Goal: Find contact information: Find contact information

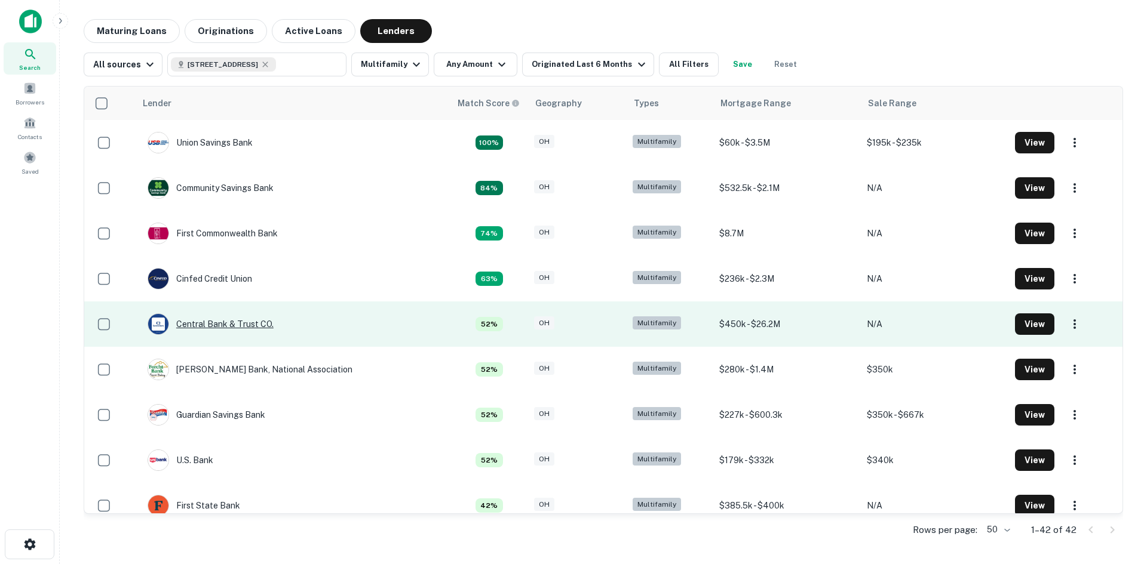
click at [222, 327] on div "Central Bank & Trust CO." at bounding box center [211, 324] width 126 height 21
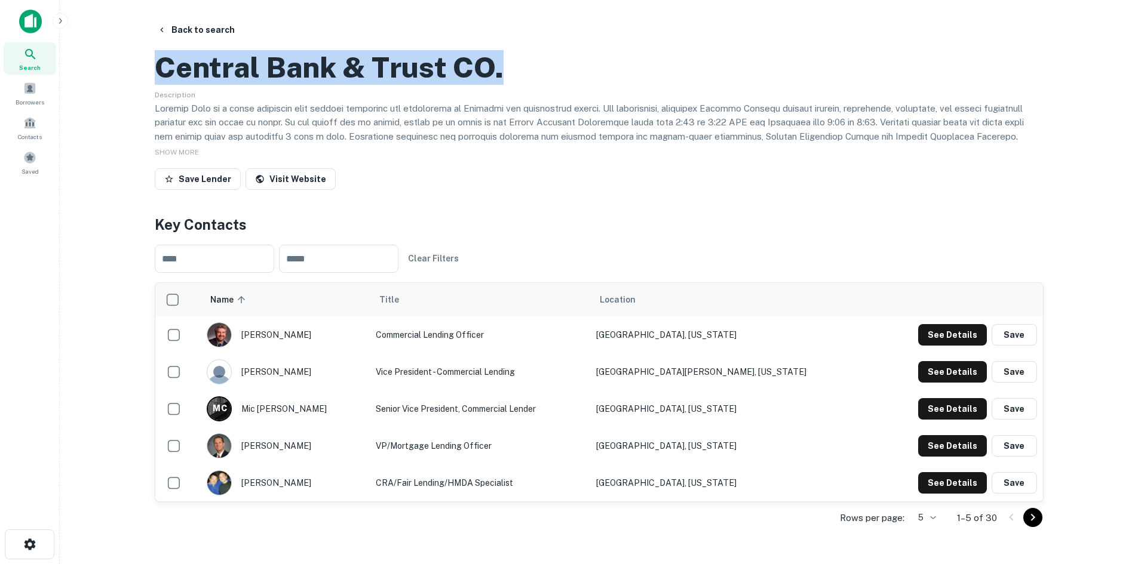
drag, startPoint x: 158, startPoint y: 120, endPoint x: 515, endPoint y: 130, distance: 357.2
click at [515, 85] on div "Central Bank & Trust CO." at bounding box center [599, 67] width 889 height 35
copy h2 "Central Bank & Trust CO."
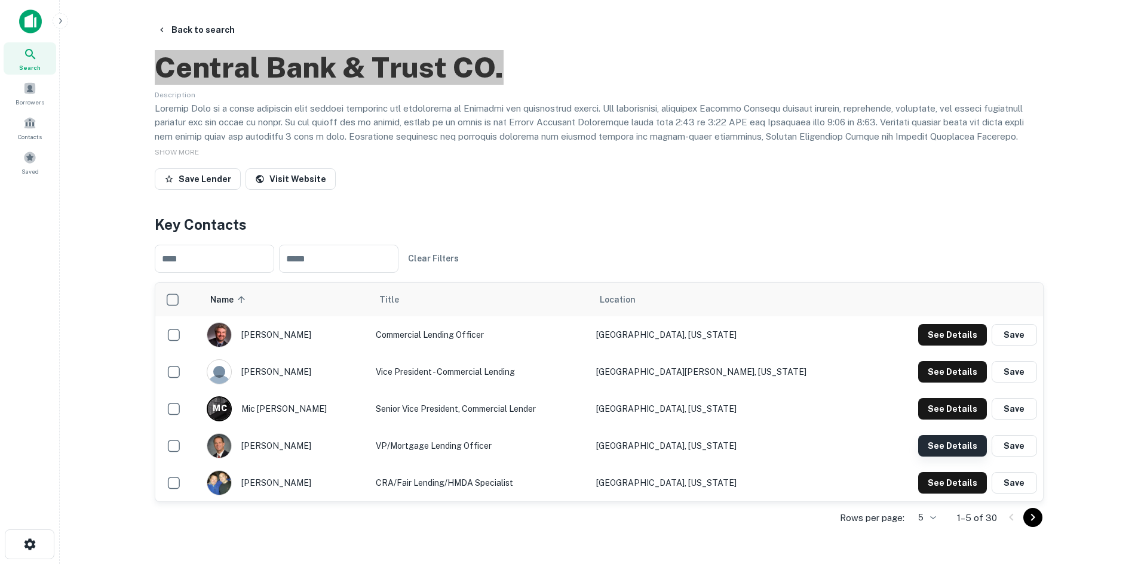
scroll to position [60, 0]
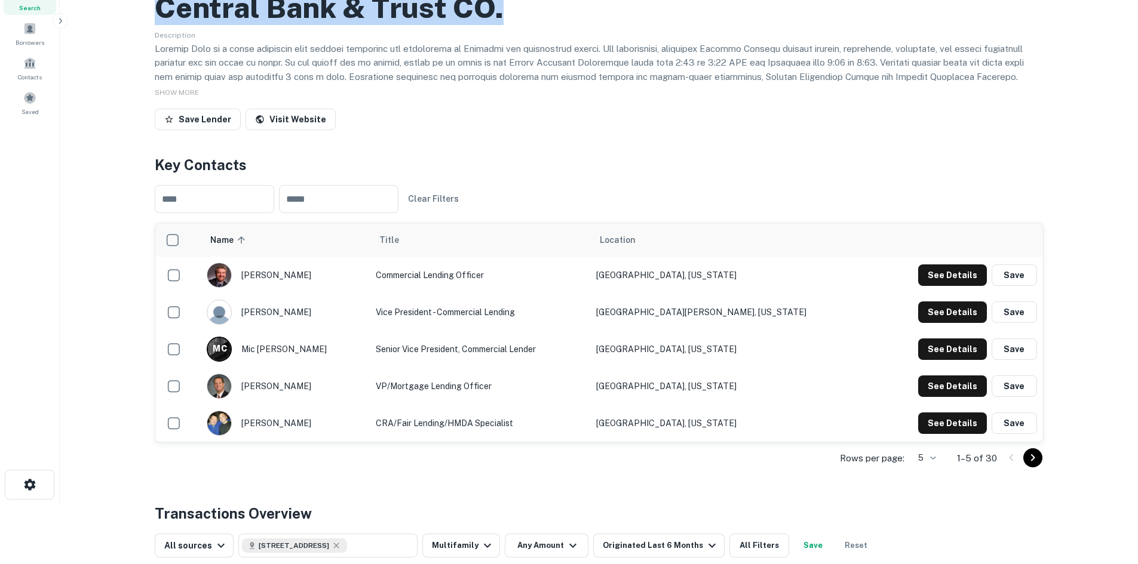
click at [1030, 465] on icon "Go to next page" at bounding box center [1032, 458] width 14 height 14
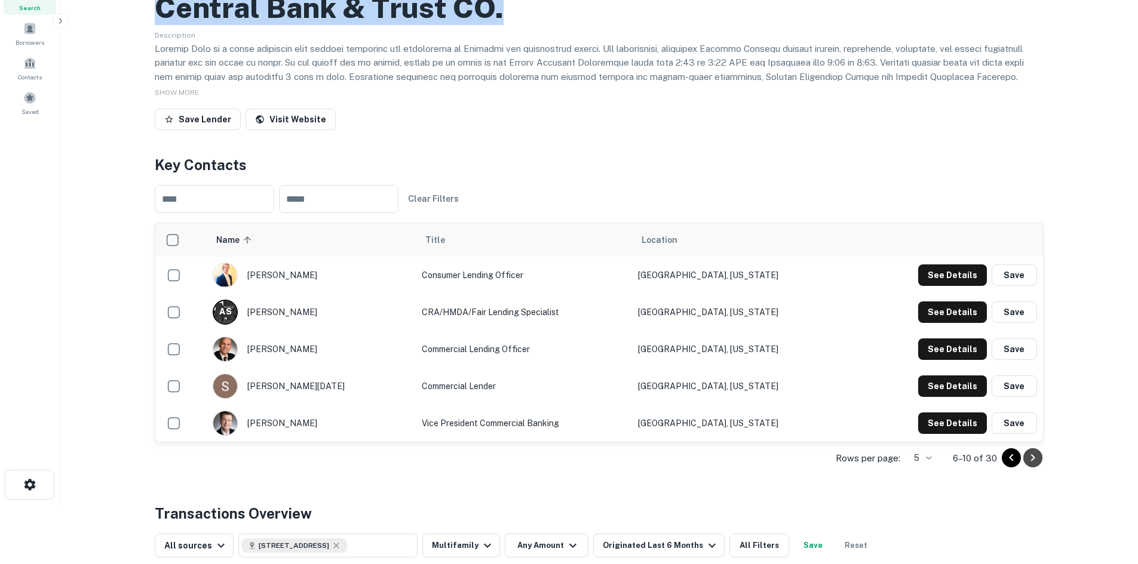
click at [1030, 465] on icon "Go to next page" at bounding box center [1032, 458] width 14 height 14
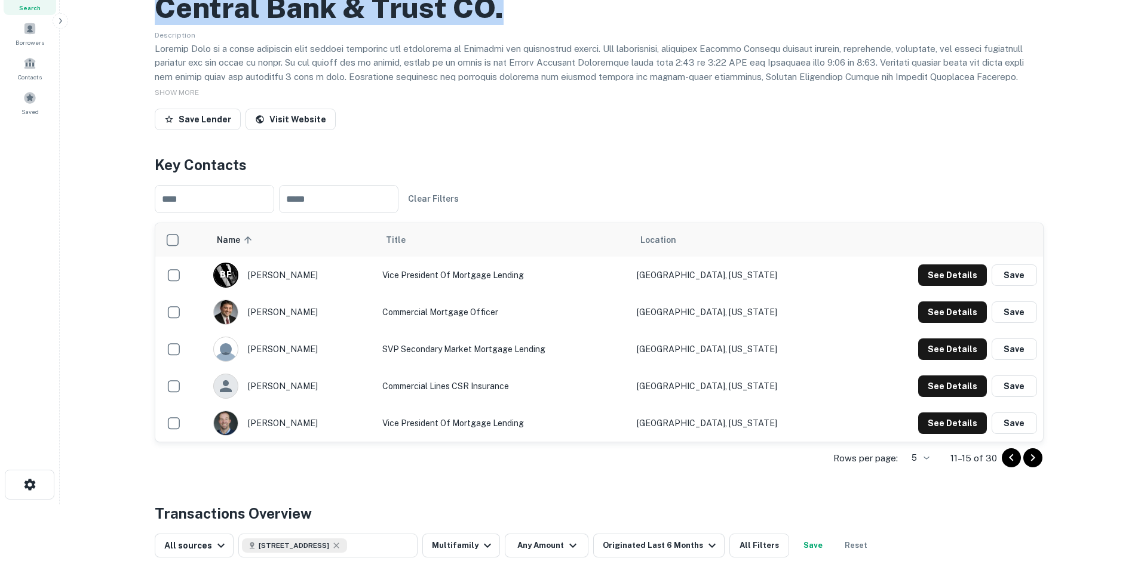
click at [1007, 465] on icon "Go to previous page" at bounding box center [1011, 458] width 14 height 14
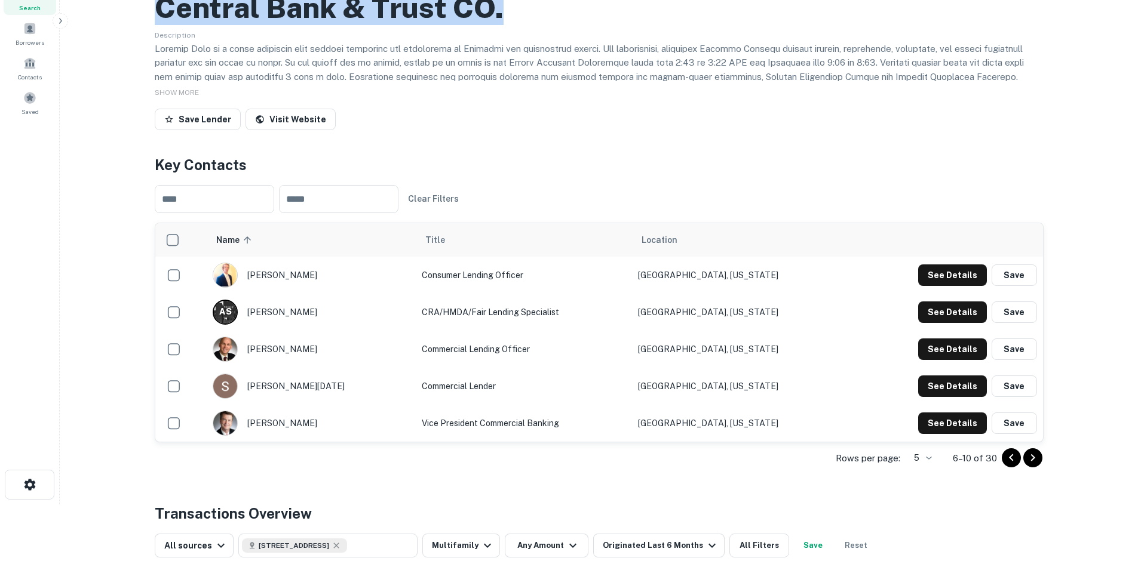
click at [1007, 465] on icon "Go to previous page" at bounding box center [1011, 458] width 14 height 14
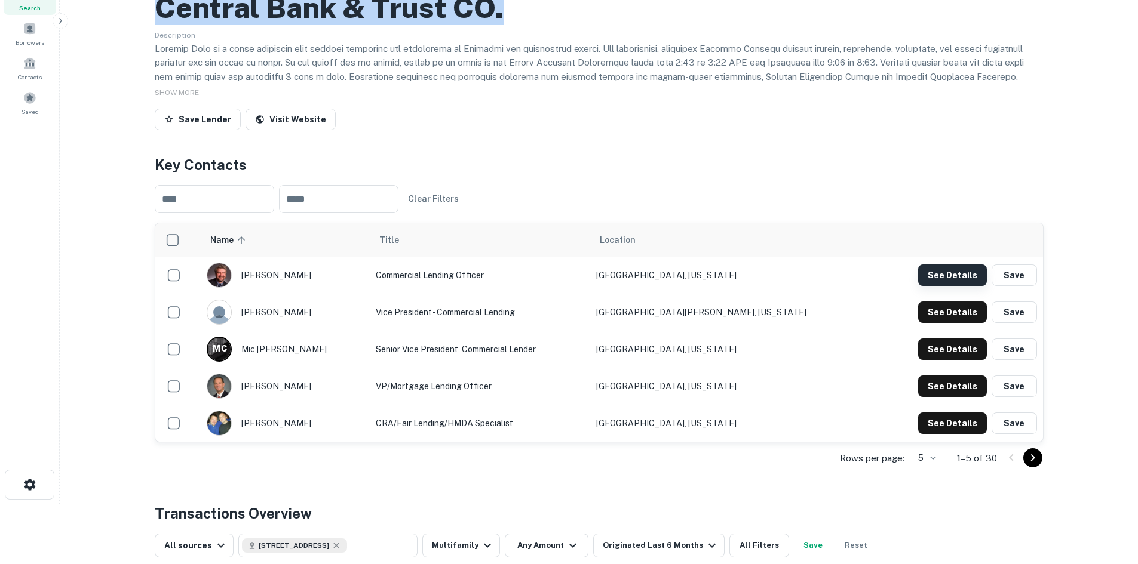
drag, startPoint x: 222, startPoint y: 59, endPoint x: 943, endPoint y: 327, distance: 769.6
click at [943, 286] on button "See Details" at bounding box center [952, 275] width 69 height 21
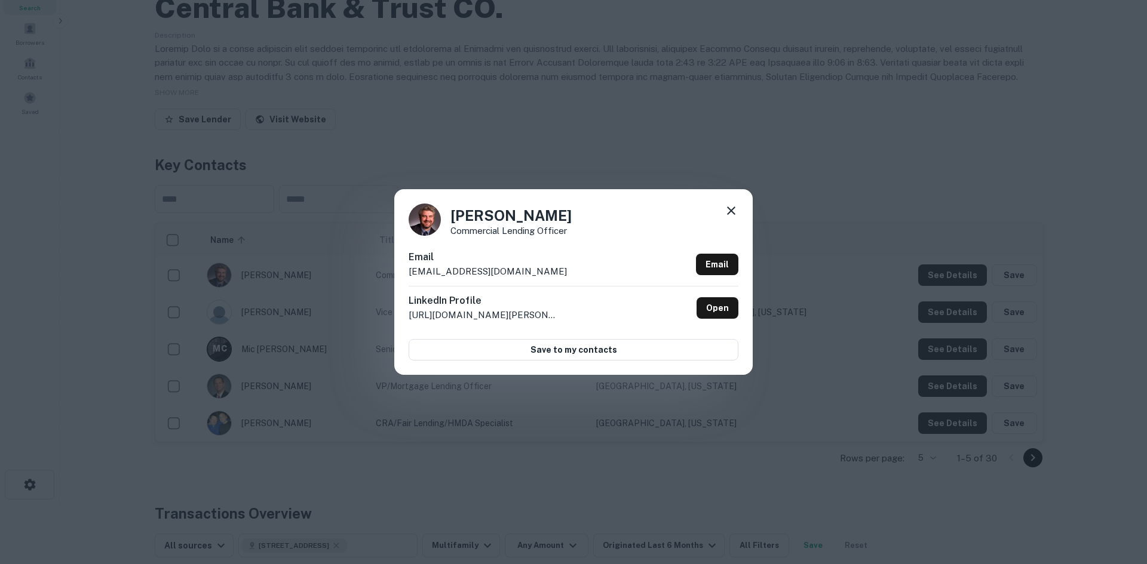
click at [853, 182] on div "[PERSON_NAME] Commercial Lending Officer Email [EMAIL_ADDRESS][DOMAIN_NAME] Ema…" at bounding box center [573, 282] width 1147 height 564
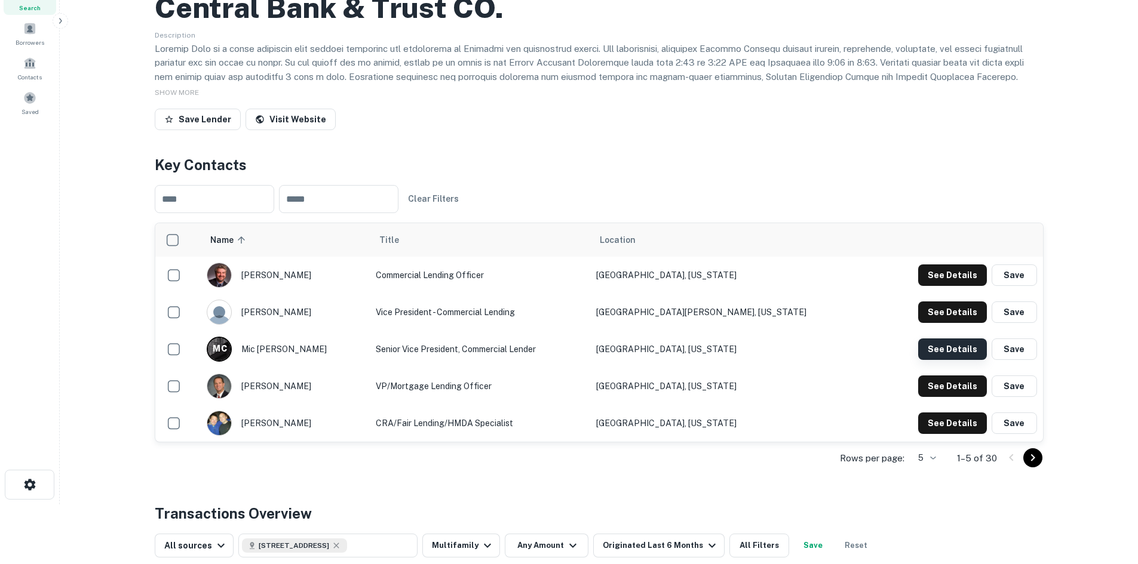
click at [954, 286] on button "See Details" at bounding box center [952, 275] width 69 height 21
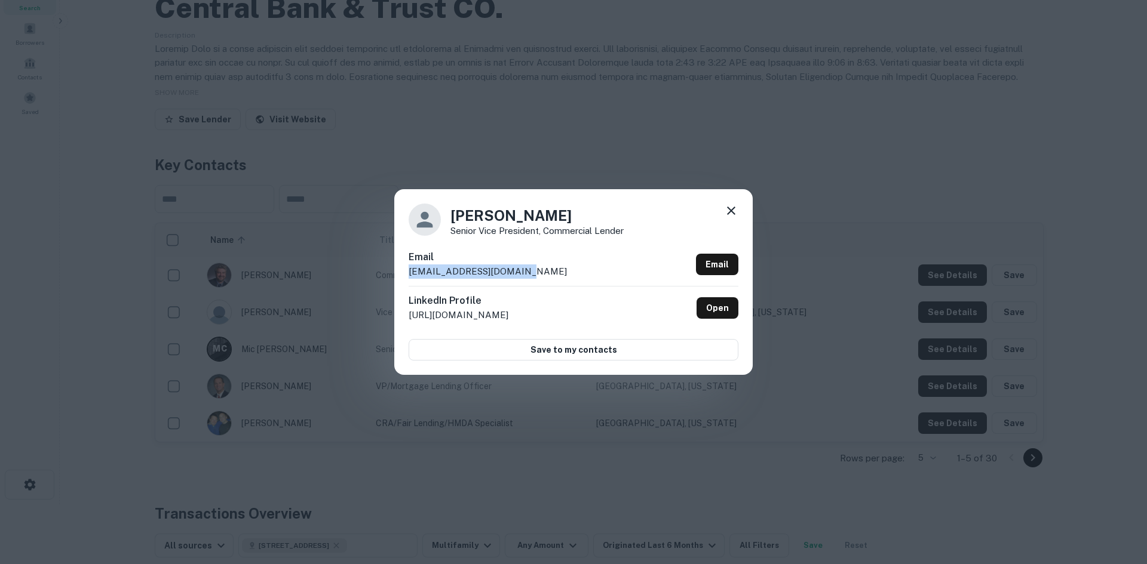
drag, startPoint x: 411, startPoint y: 271, endPoint x: 528, endPoint y: 274, distance: 117.7
click at [528, 274] on div "Email [EMAIL_ADDRESS][DOMAIN_NAME] Email" at bounding box center [573, 268] width 330 height 36
copy p "[EMAIL_ADDRESS][DOMAIN_NAME]"
drag, startPoint x: 453, startPoint y: 214, endPoint x: 472, endPoint y: 215, distance: 18.6
click at [472, 215] on h4 "[PERSON_NAME]" at bounding box center [536, 215] width 173 height 21
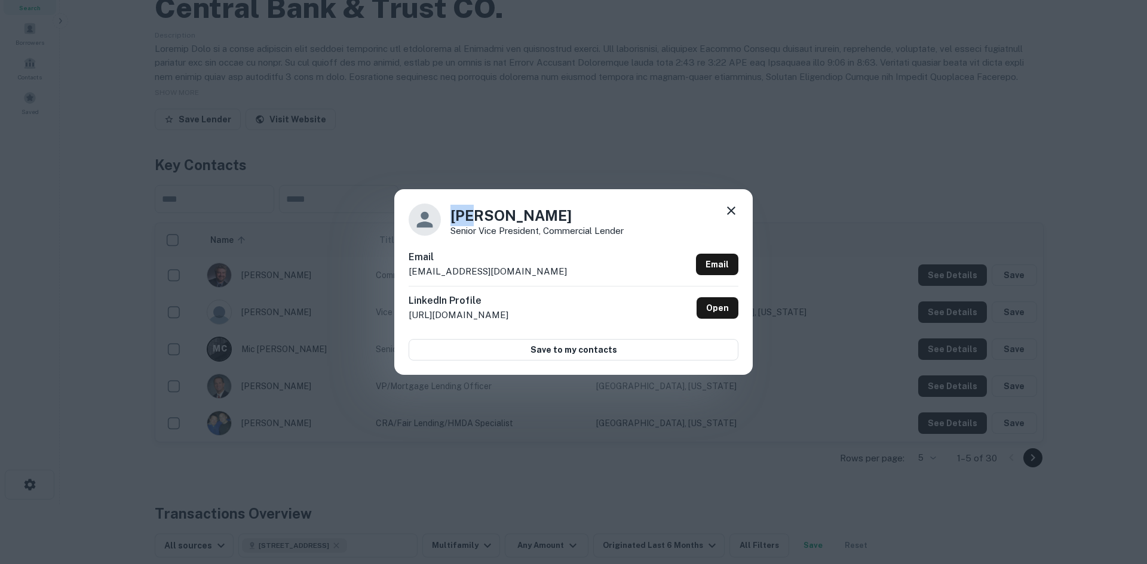
copy h4 "Mic"
drag, startPoint x: 539, startPoint y: 214, endPoint x: 483, endPoint y: 216, distance: 56.8
click at [483, 216] on h4 "[PERSON_NAME]" at bounding box center [536, 215] width 173 height 21
copy h4 "[PERSON_NAME]"
drag, startPoint x: 451, startPoint y: 230, endPoint x: 636, endPoint y: 232, distance: 185.1
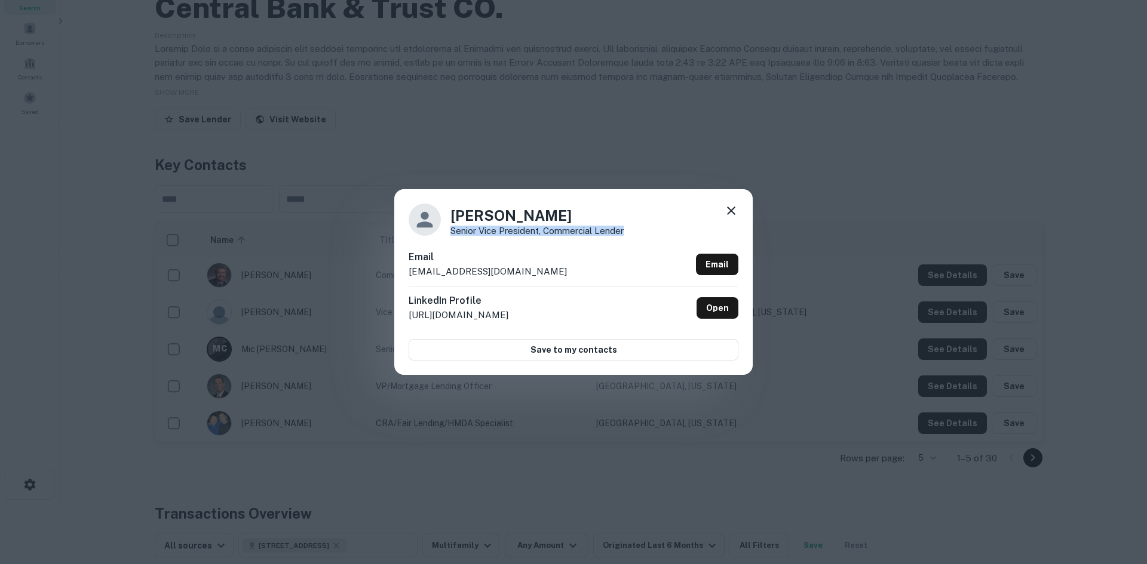
click at [636, 232] on div "[PERSON_NAME] Senior Vice President, Commercial Lender" at bounding box center [573, 220] width 330 height 32
copy p "Senior Vice President, Commercial Lender"
click at [541, 161] on div "[PERSON_NAME] Senior Vice President, Commercial Lender [PERSON_NAME] [PERSON_NA…" at bounding box center [573, 282] width 1147 height 564
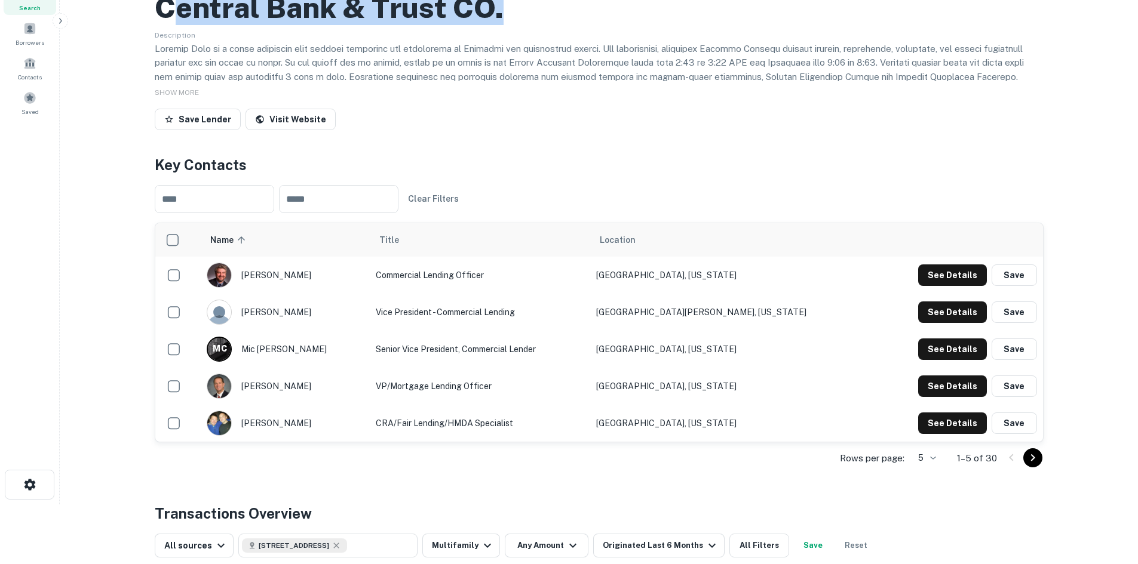
drag, startPoint x: 166, startPoint y: 66, endPoint x: 570, endPoint y: 76, distance: 404.4
click at [570, 25] on div "Central Bank & Trust CO." at bounding box center [599, 7] width 889 height 35
copy h2 "entral Bank & Trust CO."
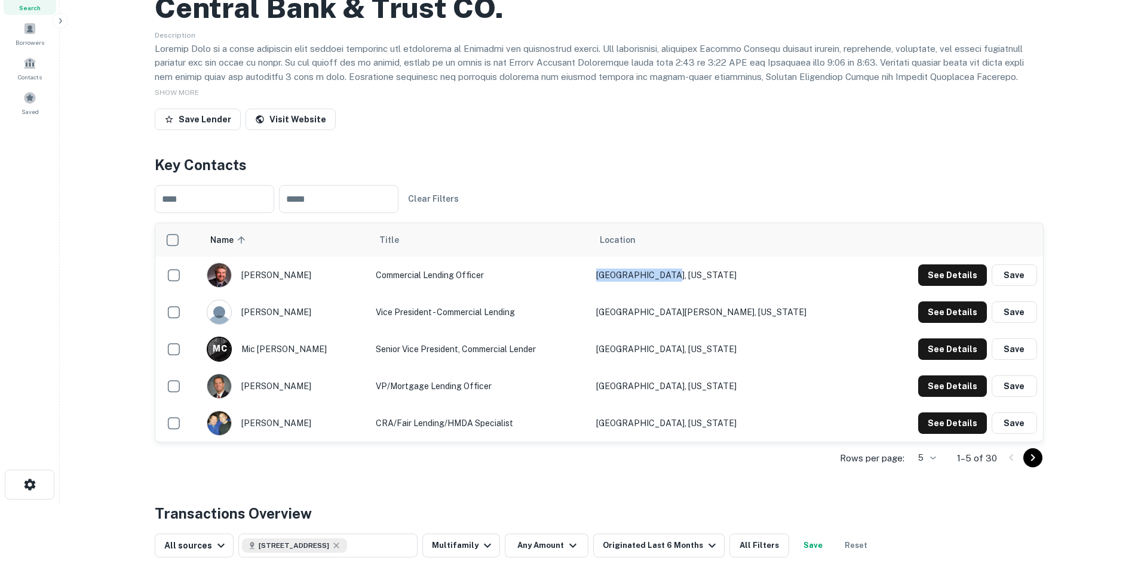
drag, startPoint x: 682, startPoint y: 327, endPoint x: 749, endPoint y: 329, distance: 67.5
click at [749, 294] on td "[GEOGRAPHIC_DATA], [US_STATE]" at bounding box center [732, 275] width 285 height 37
copy td "[GEOGRAPHIC_DATA], [US_STATE]"
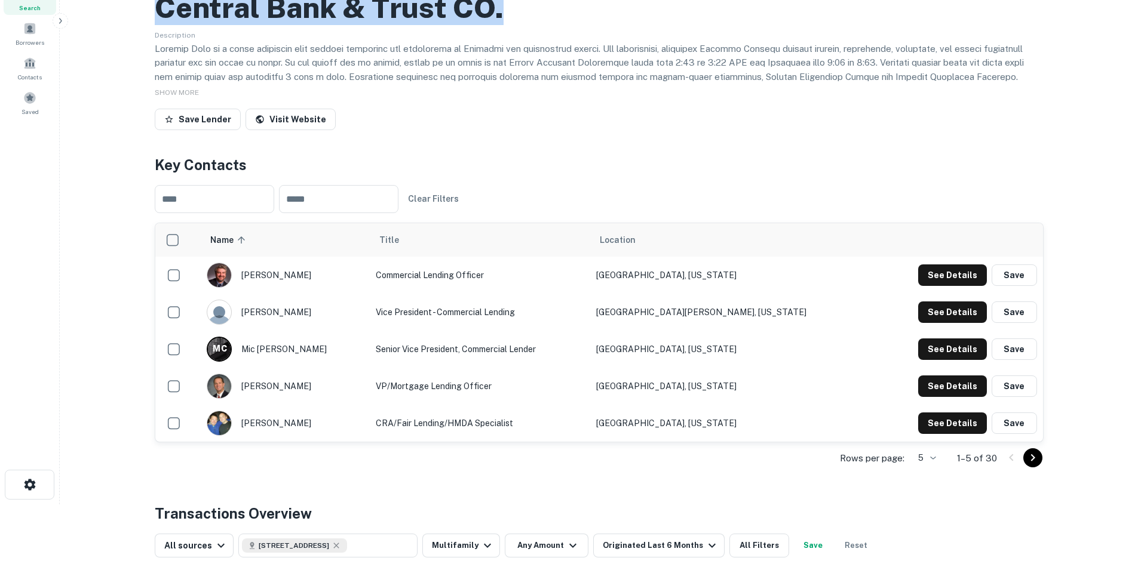
drag, startPoint x: 160, startPoint y: 61, endPoint x: 502, endPoint y: 63, distance: 342.2
click at [502, 25] on h2 "Central Bank & Trust CO." at bounding box center [329, 7] width 349 height 35
copy h2 "Central Bank & Trust CO."
